Goal: Browse casually

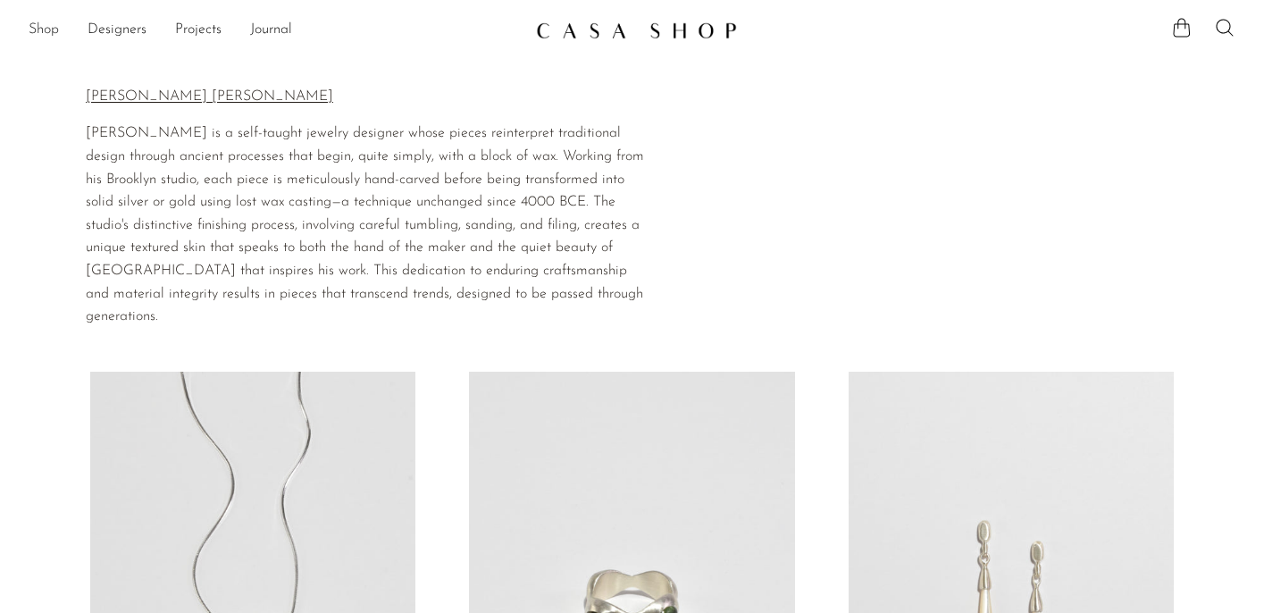
click at [43, 30] on link "Shop" at bounding box center [44, 30] width 30 height 23
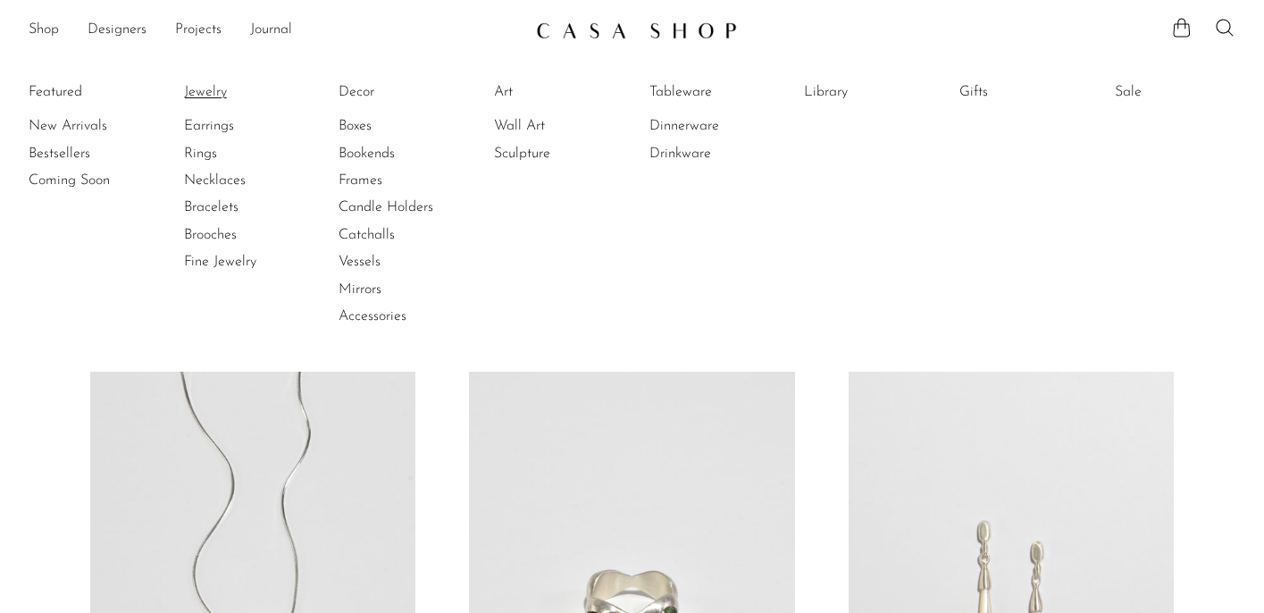
click at [203, 88] on link "Jewelry" at bounding box center [251, 92] width 134 height 20
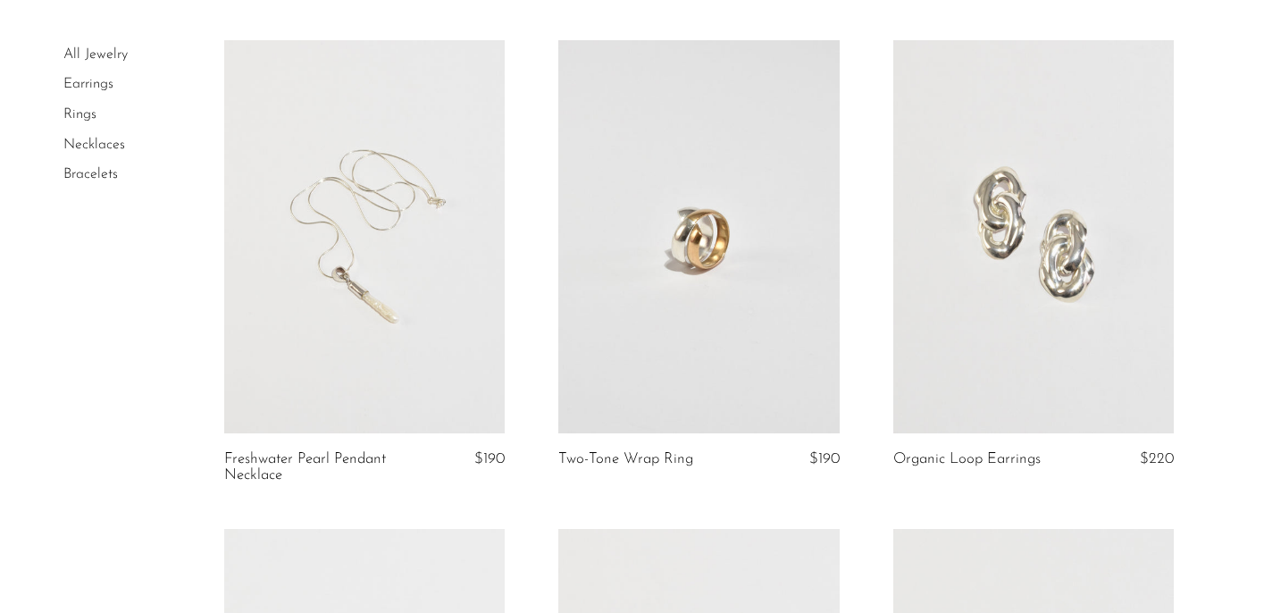
scroll to position [129, 0]
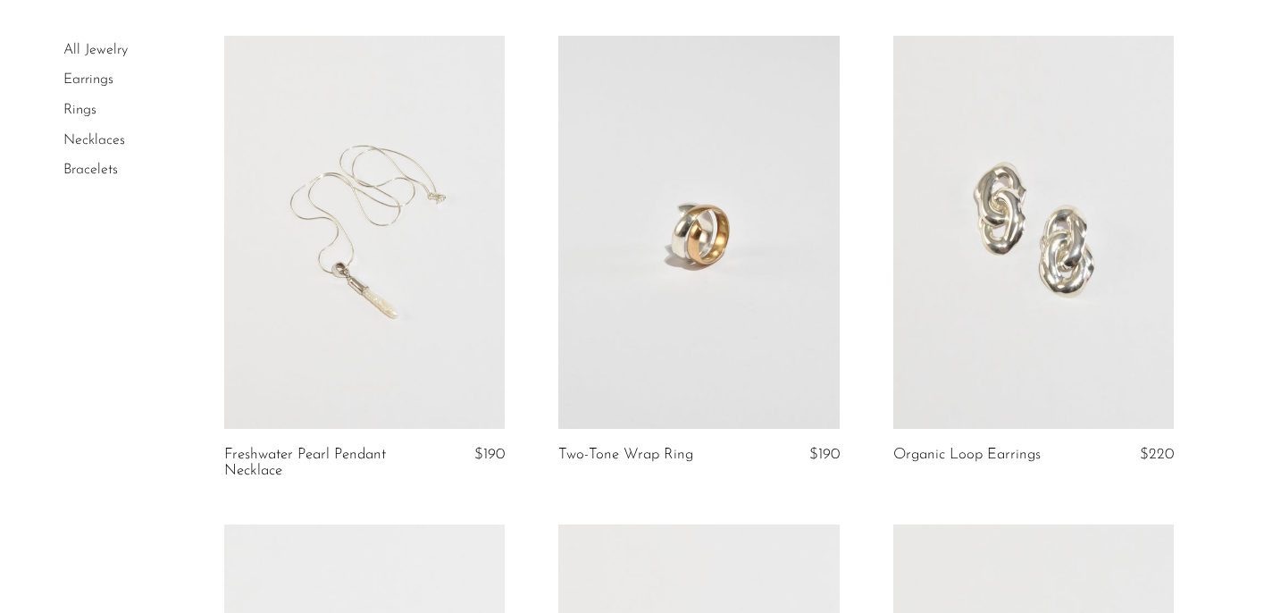
click at [1009, 252] on link at bounding box center [1033, 232] width 280 height 393
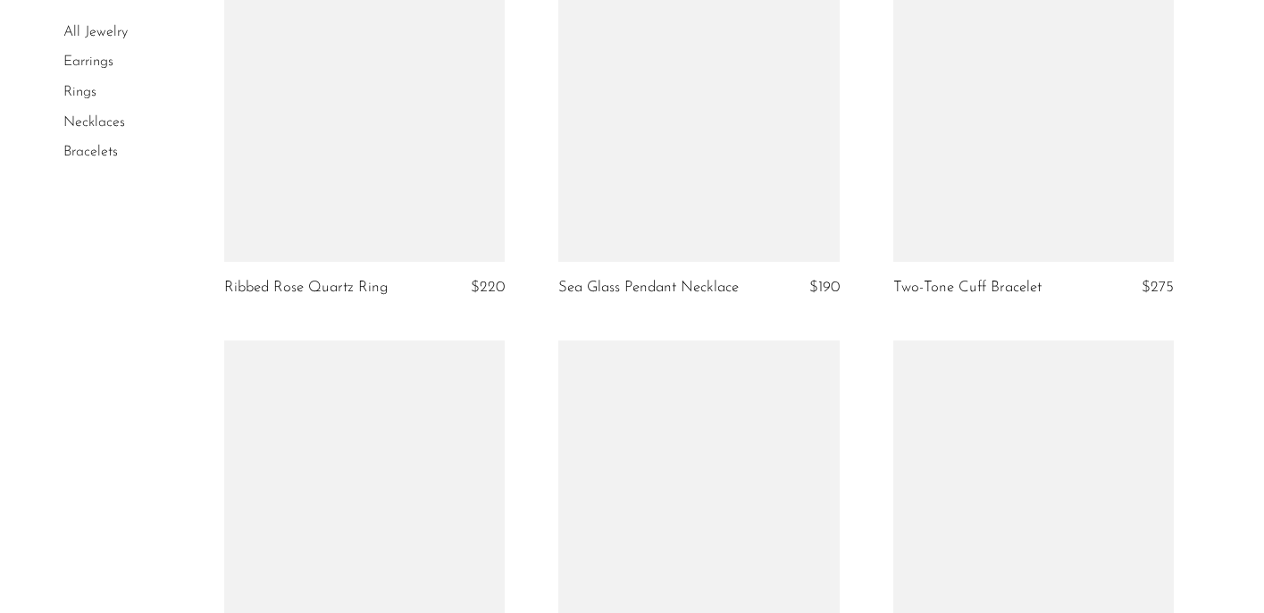
scroll to position [1223, 0]
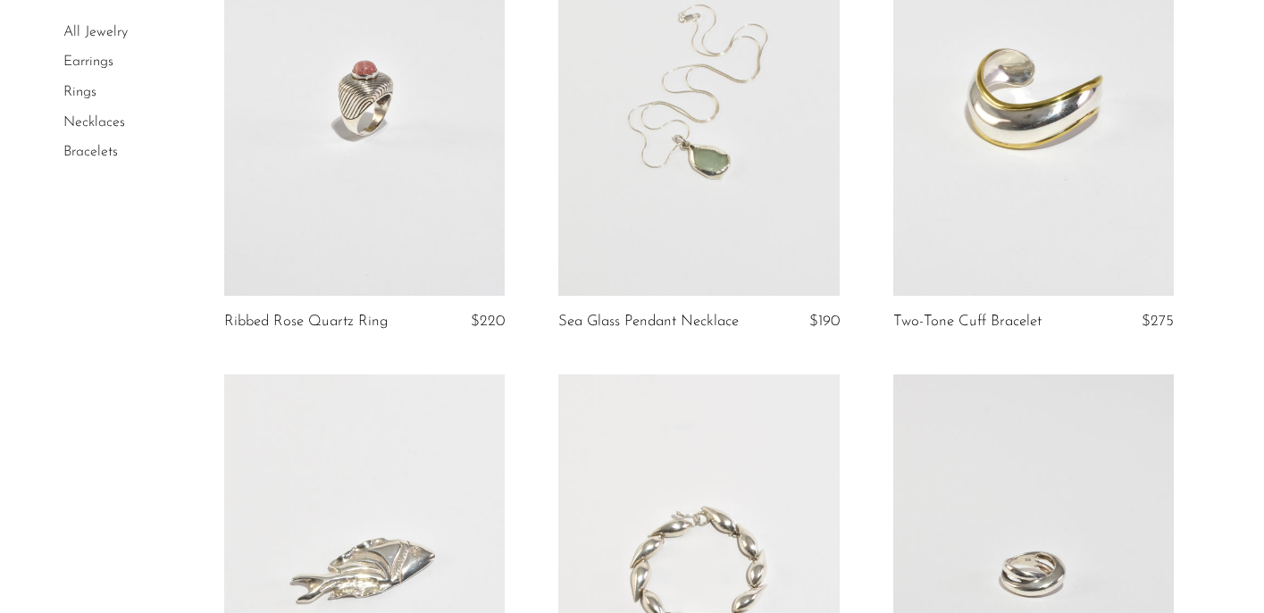
click at [983, 96] on link at bounding box center [1033, 99] width 280 height 393
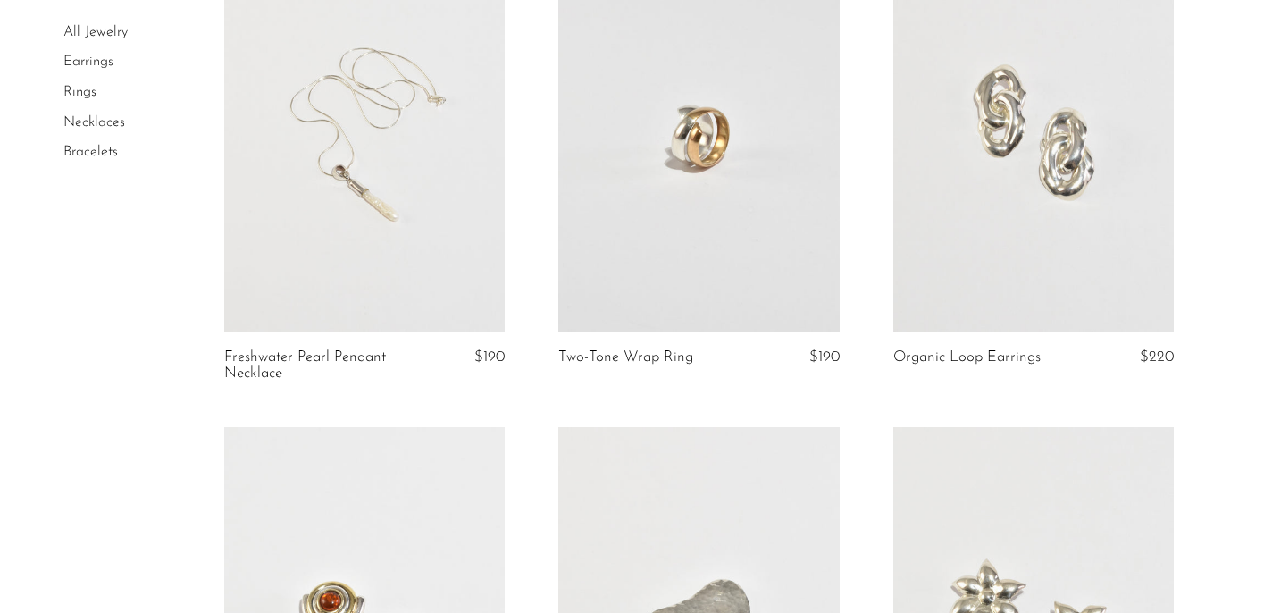
scroll to position [0, 0]
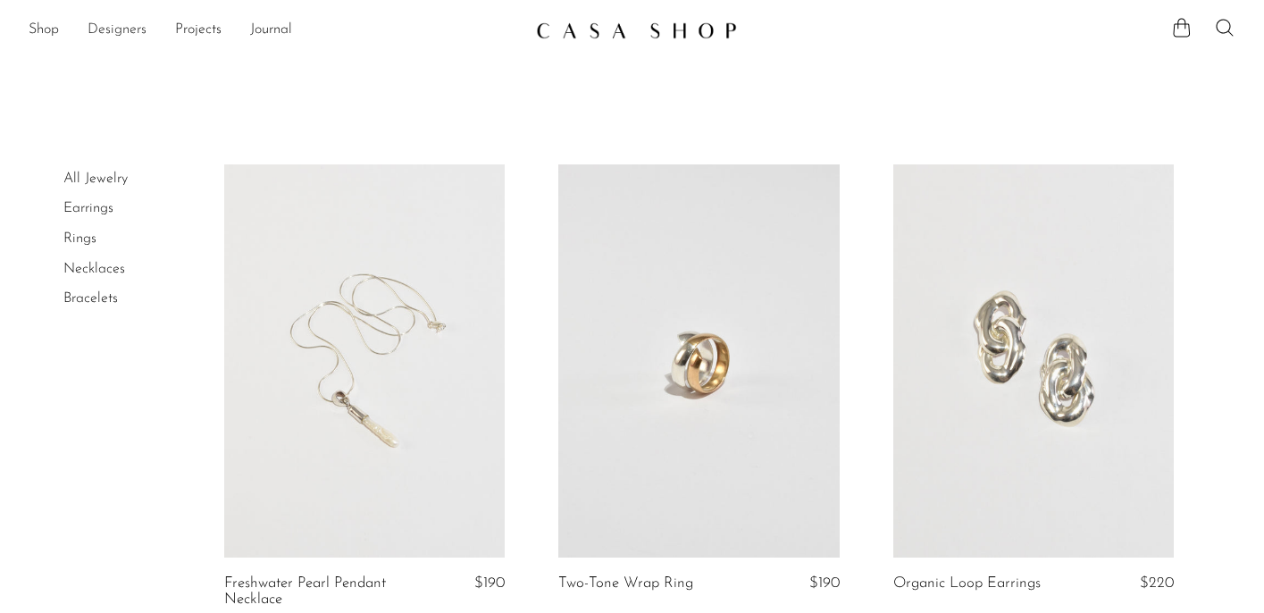
click at [119, 29] on link "Designers" at bounding box center [117, 30] width 59 height 23
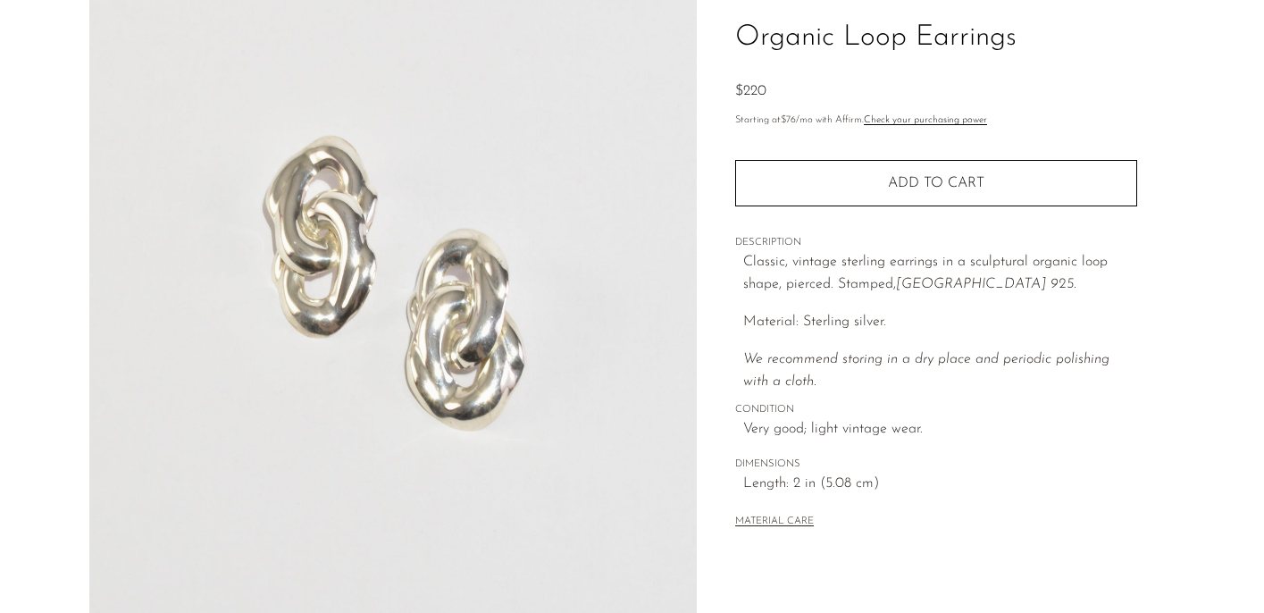
scroll to position [130, 0]
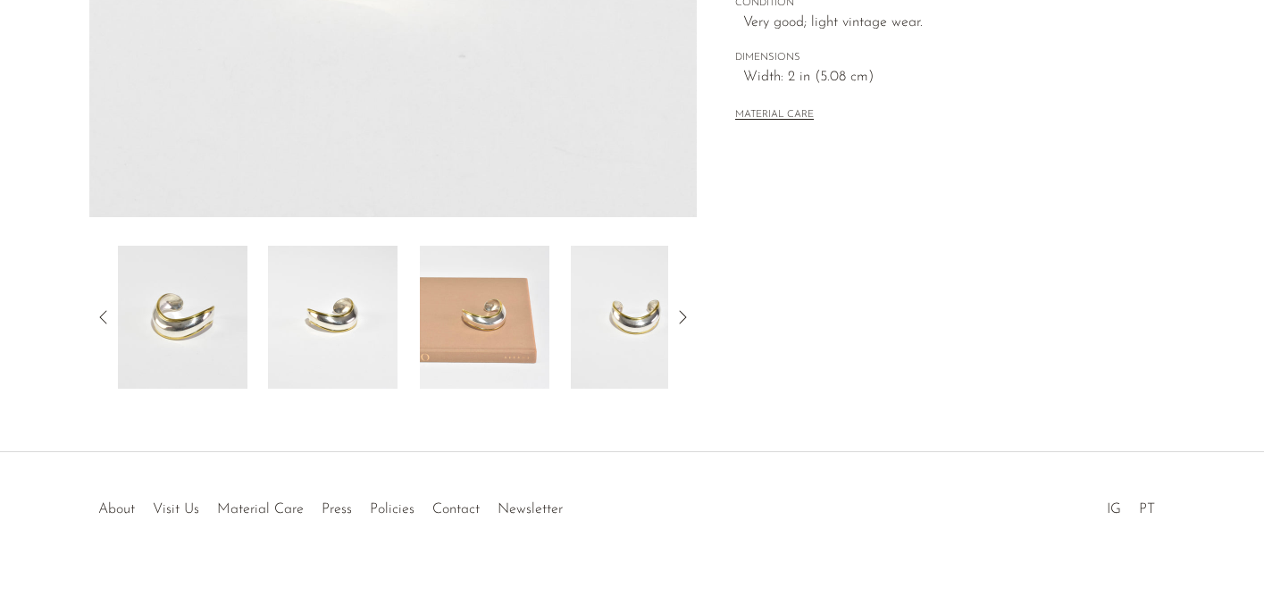
scroll to position [537, 0]
click at [644, 306] on img at bounding box center [636, 315] width 130 height 143
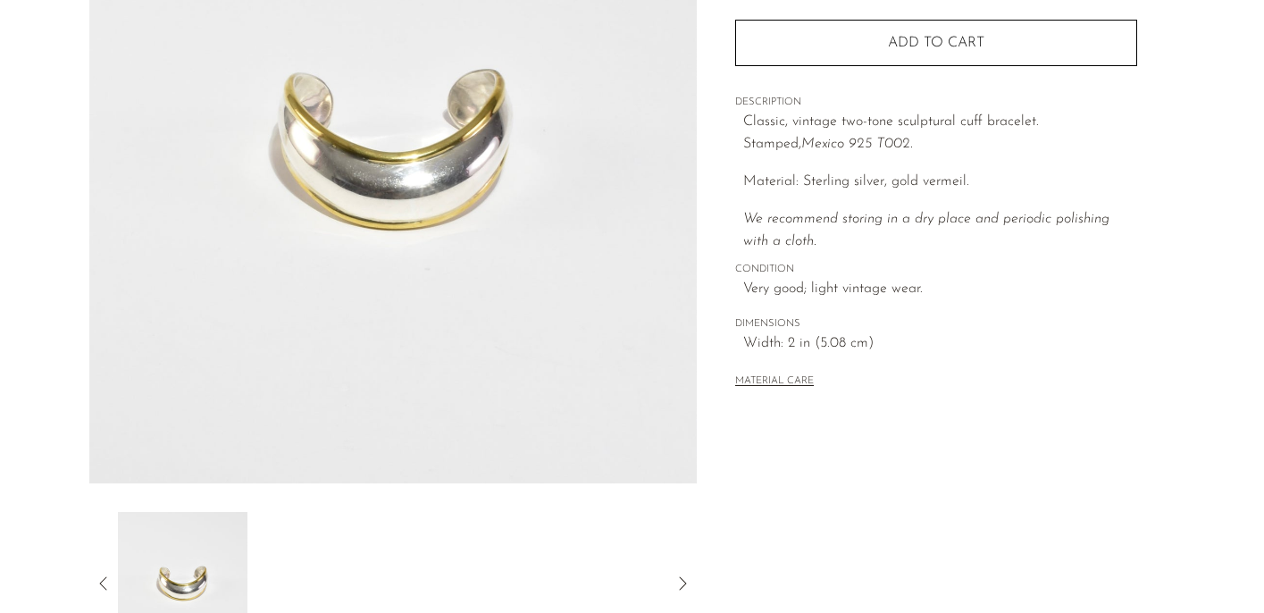
scroll to position [266, 0]
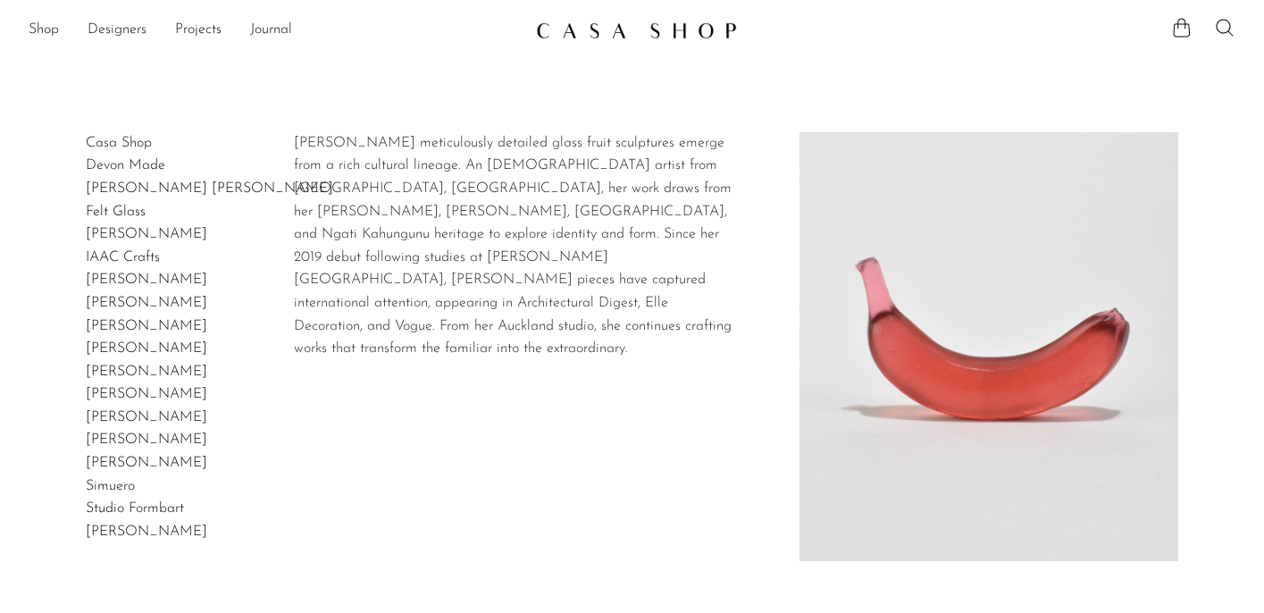
click at [133, 169] on link "Devon Made" at bounding box center [126, 165] width 80 height 14
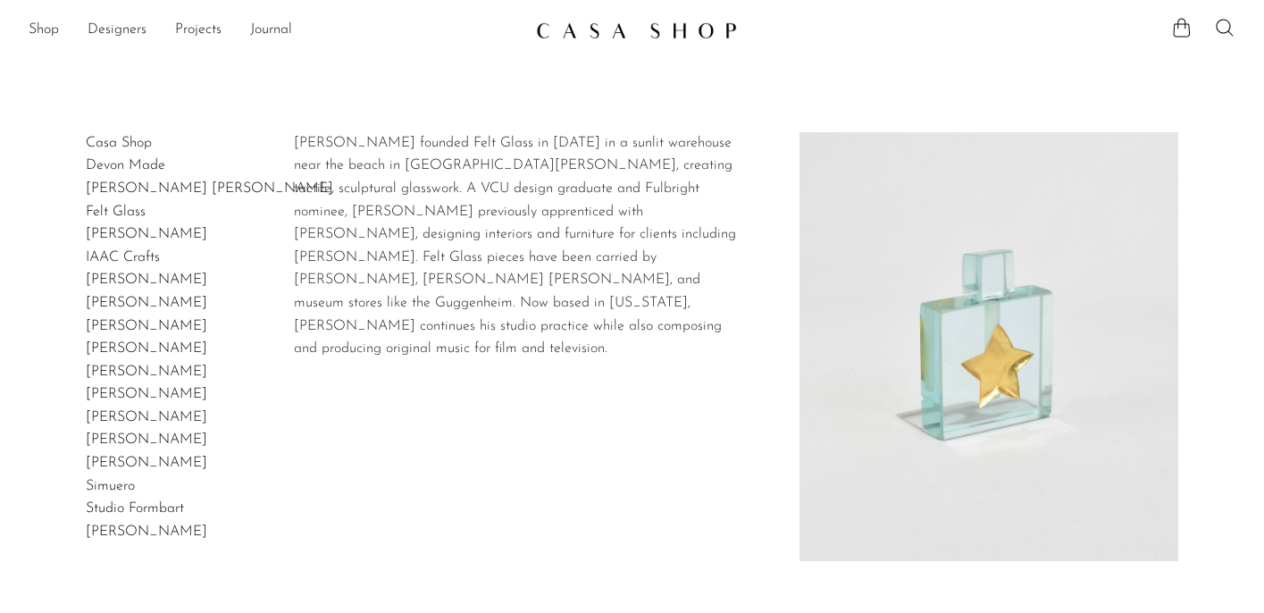
click at [127, 209] on link "Felt Glass" at bounding box center [116, 212] width 60 height 14
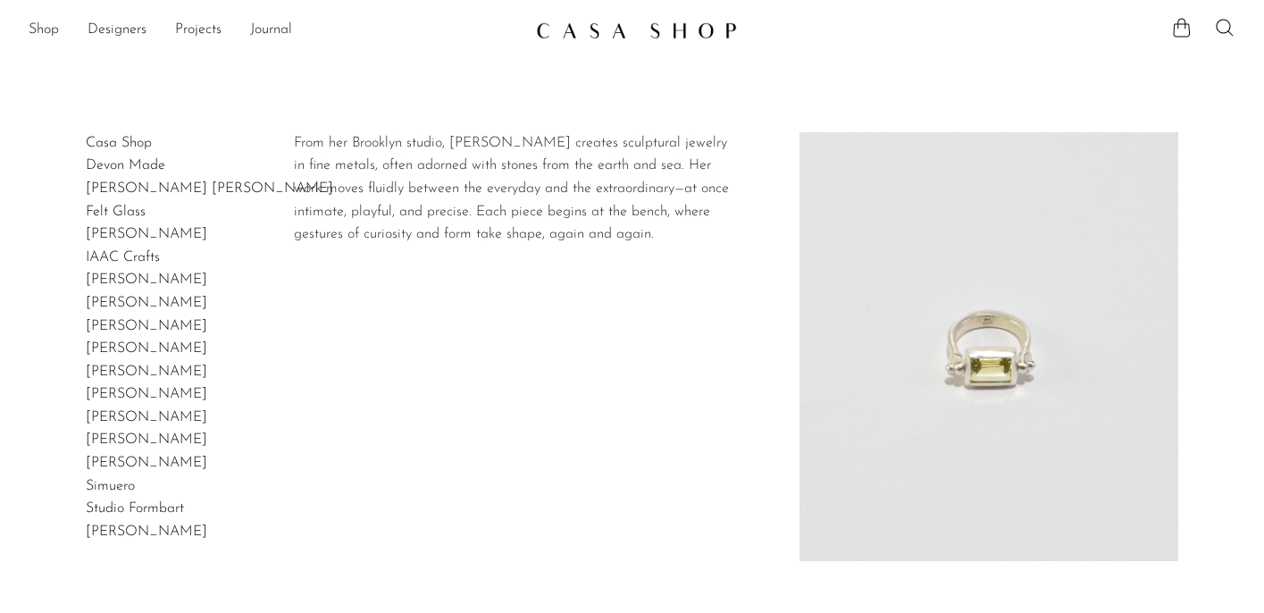
click at [125, 352] on link "Lizzie Ames" at bounding box center [146, 348] width 121 height 14
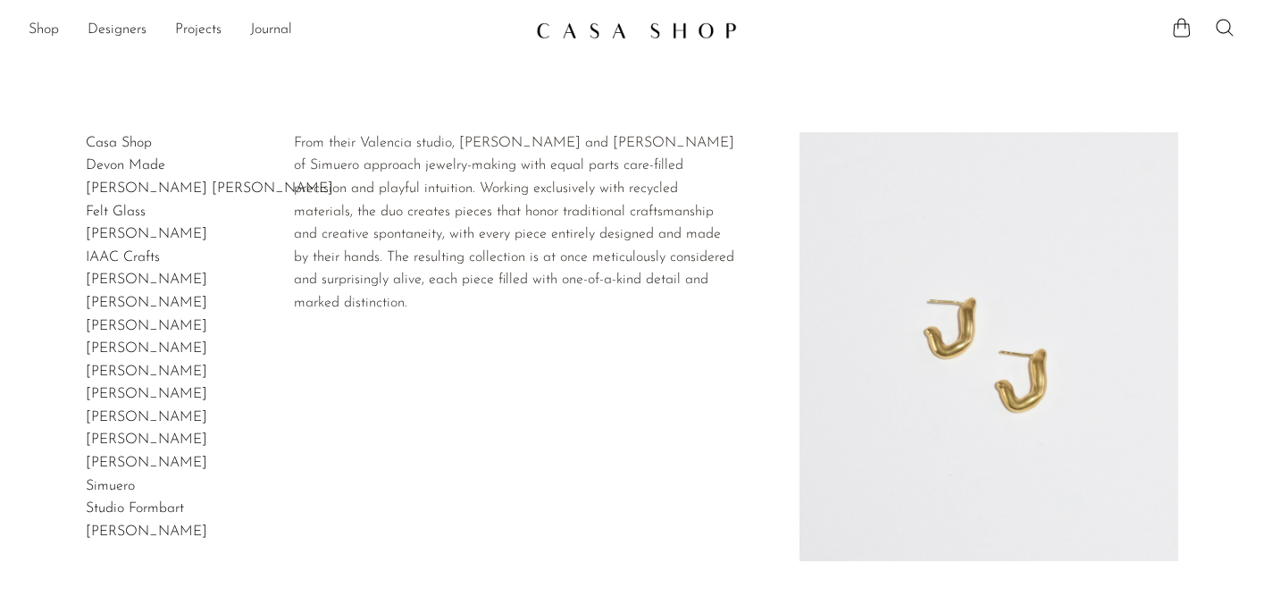
click at [119, 490] on link "Simuero" at bounding box center [110, 486] width 49 height 14
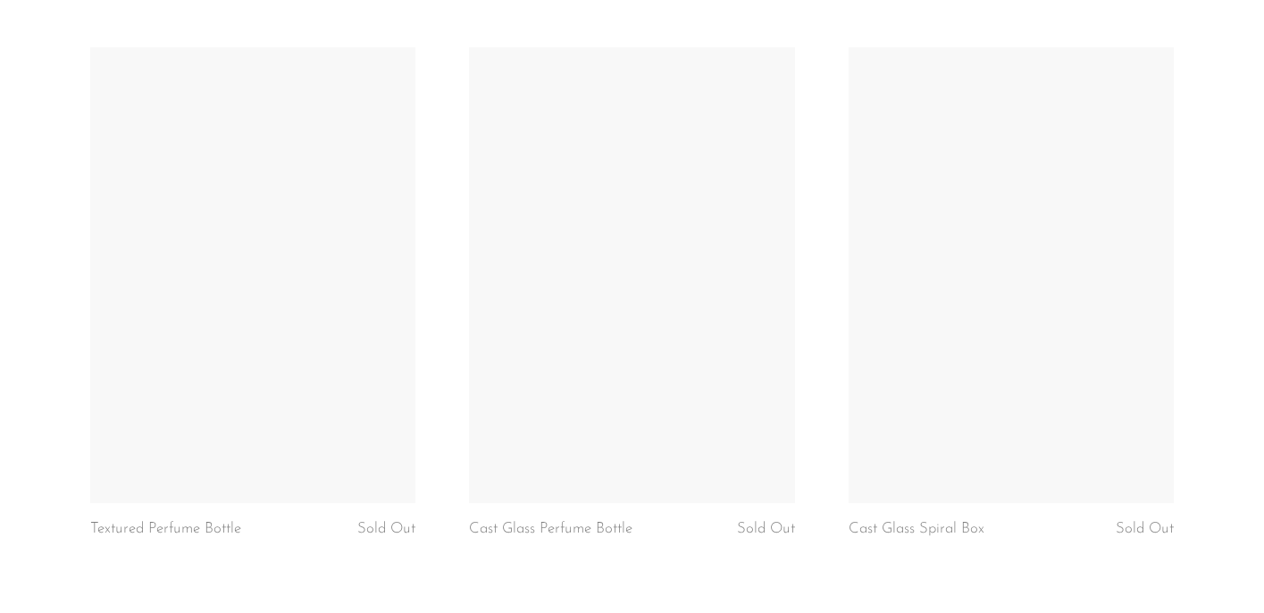
scroll to position [1036, 0]
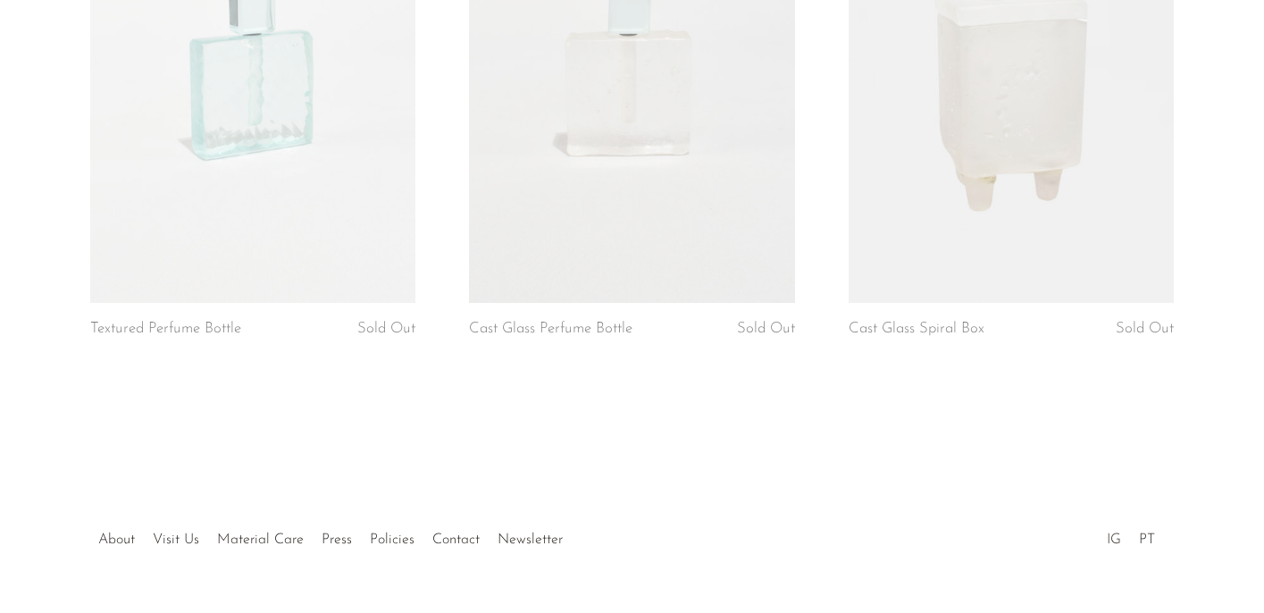
click at [1112, 532] on link "IG" at bounding box center [1114, 539] width 14 height 14
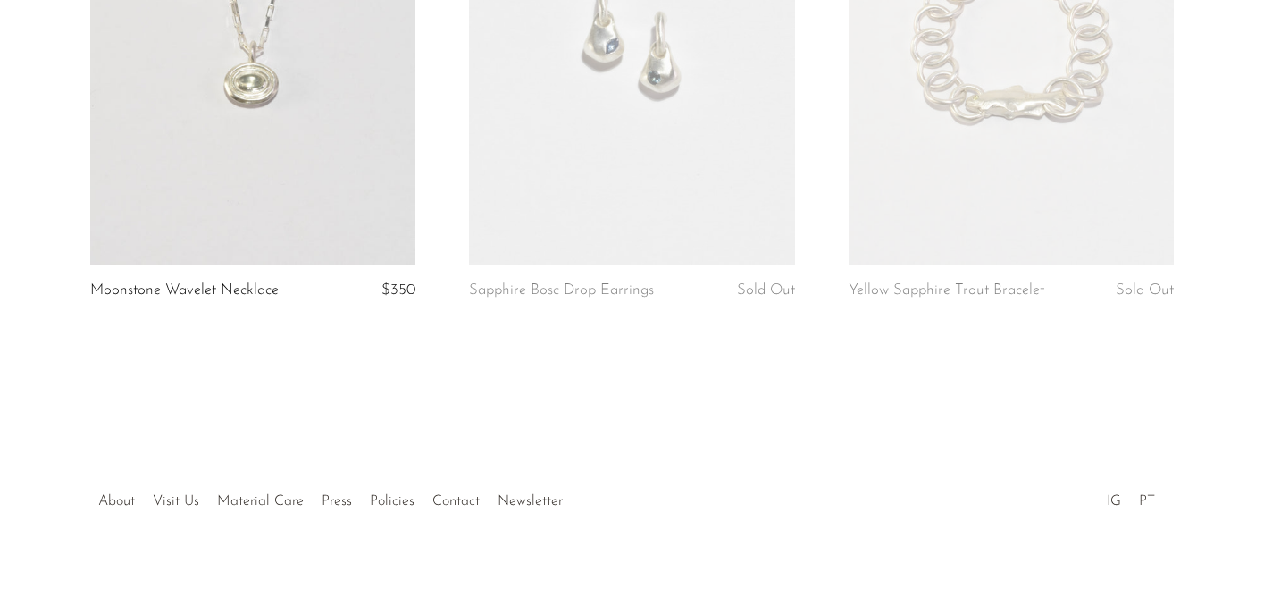
scroll to position [1000, 0]
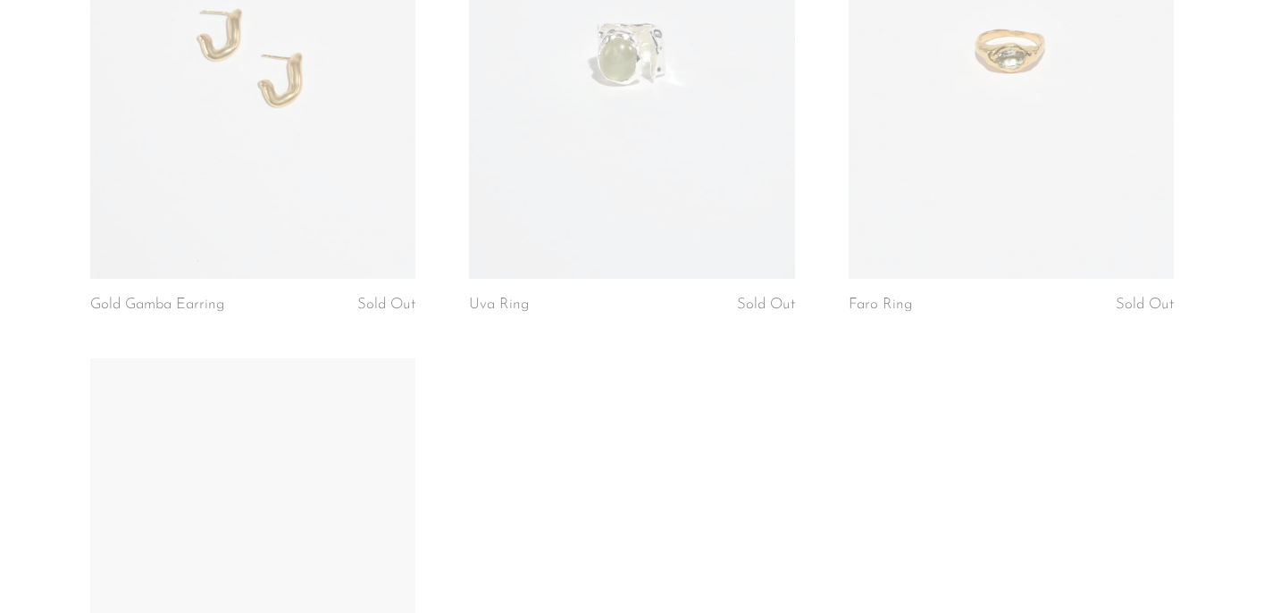
scroll to position [481, 0]
